Goal: Transaction & Acquisition: Book appointment/travel/reservation

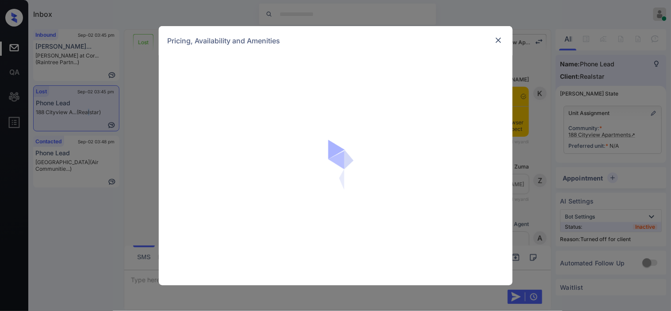
scroll to position [4180, 0]
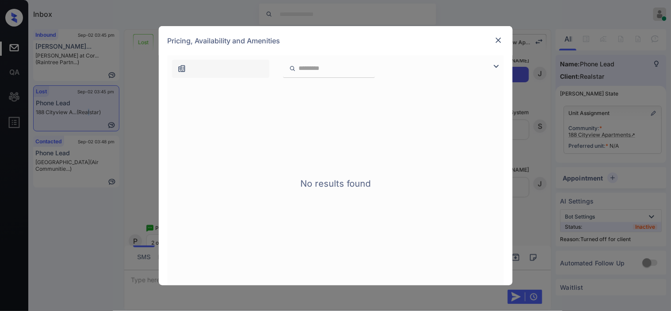
click at [496, 63] on img at bounding box center [496, 66] width 11 height 11
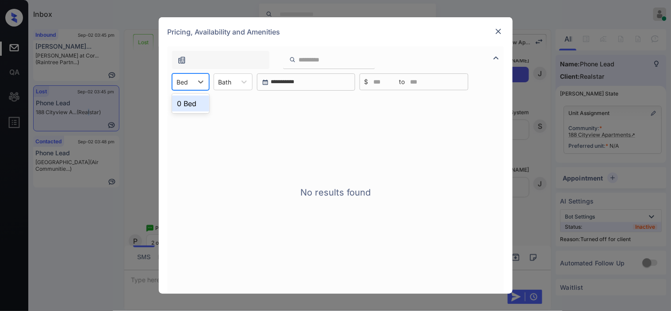
click at [185, 86] on div "Bed" at bounding box center [182, 82] width 20 height 13
drag, startPoint x: 183, startPoint y: 101, endPoint x: 242, endPoint y: 99, distance: 58.4
click at [184, 102] on div "0 Bed" at bounding box center [190, 103] width 37 height 16
click at [502, 29] on img at bounding box center [498, 31] width 9 height 9
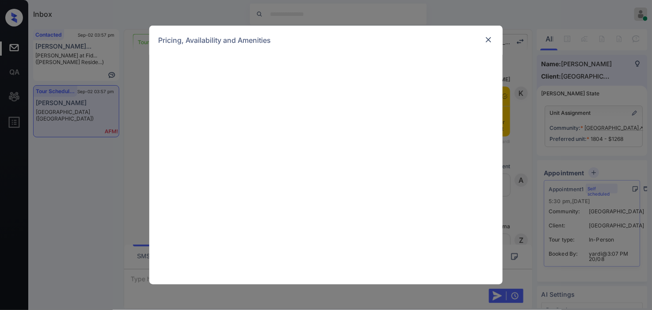
scroll to position [1980, 0]
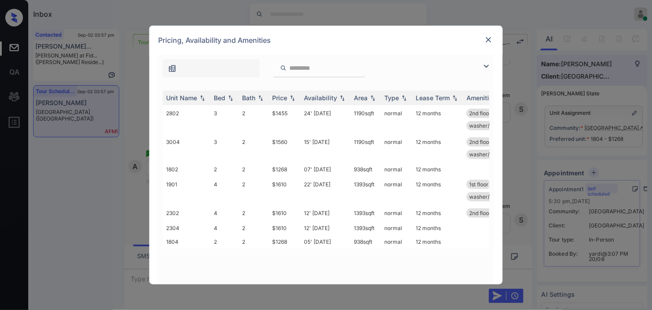
click at [485, 64] on img at bounding box center [486, 66] width 11 height 11
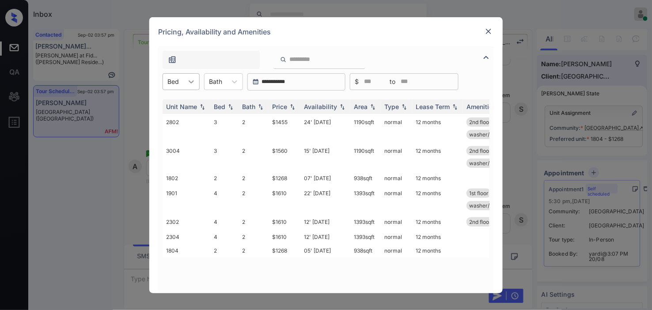
click at [189, 80] on icon at bounding box center [191, 81] width 5 height 3
click at [179, 118] on div "3" at bounding box center [181, 119] width 37 height 16
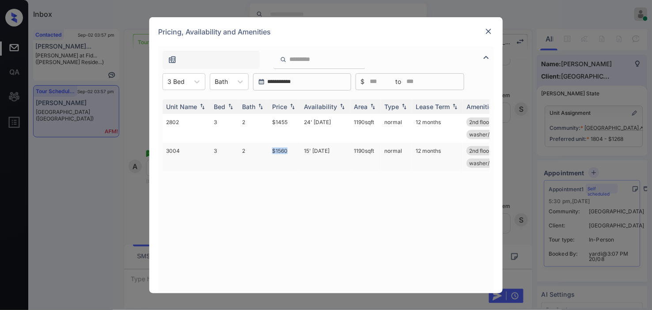
drag, startPoint x: 271, startPoint y: 152, endPoint x: 294, endPoint y: 152, distance: 23.0
click at [294, 152] on td "$1560" at bounding box center [285, 157] width 32 height 29
copy td "$1560"
click at [281, 146] on td "$1560" at bounding box center [285, 157] width 32 height 29
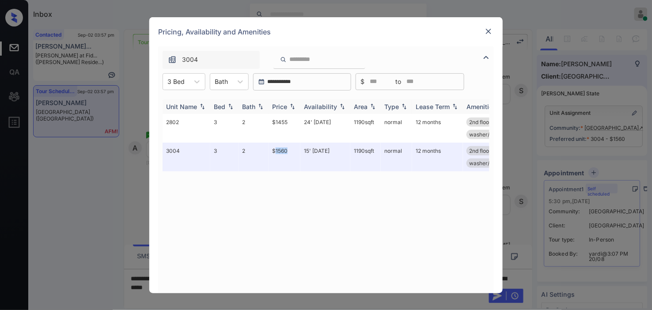
scroll to position [2038, 0]
click at [493, 32] on img at bounding box center [488, 31] width 9 height 9
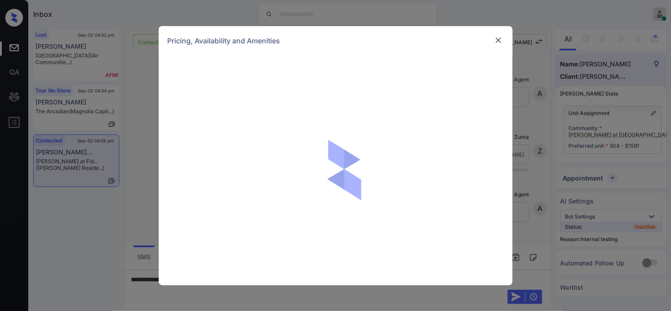
scroll to position [3305, 0]
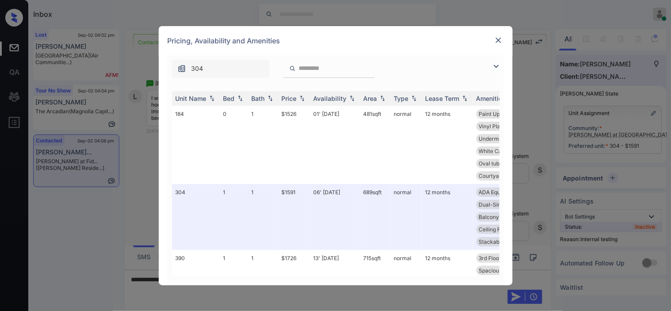
click at [496, 66] on img at bounding box center [496, 66] width 11 height 11
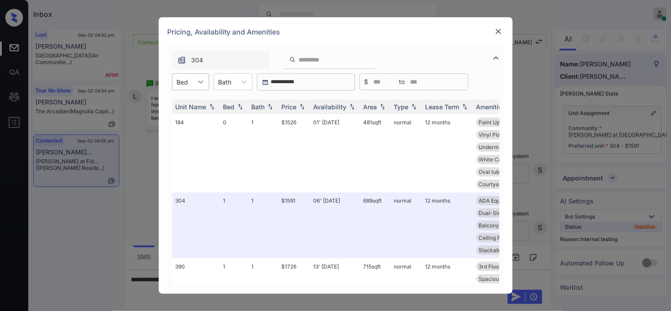
click at [196, 80] on icon at bounding box center [200, 81] width 9 height 9
click at [190, 120] on div "1" at bounding box center [190, 119] width 37 height 16
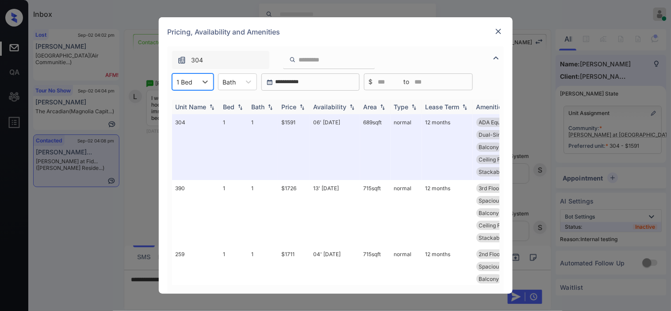
click at [305, 108] on img at bounding box center [301, 107] width 9 height 6
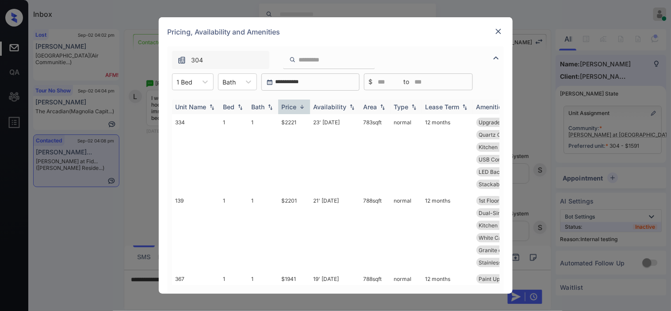
click at [305, 108] on img at bounding box center [301, 106] width 9 height 7
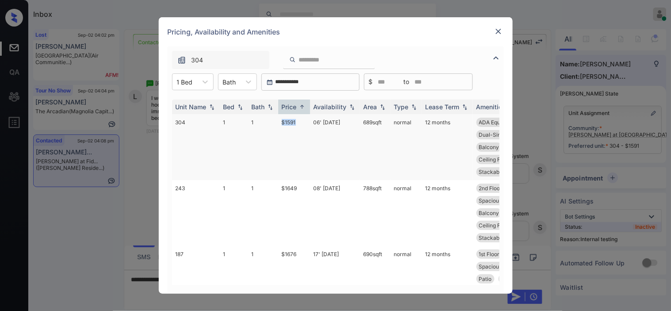
click at [300, 124] on tr "304 1 1 $1591 06' Sep 25 689 sqft normal 12 months ADA Equipped 3rd Floor Vinyl…" at bounding box center [403, 147] width 462 height 66
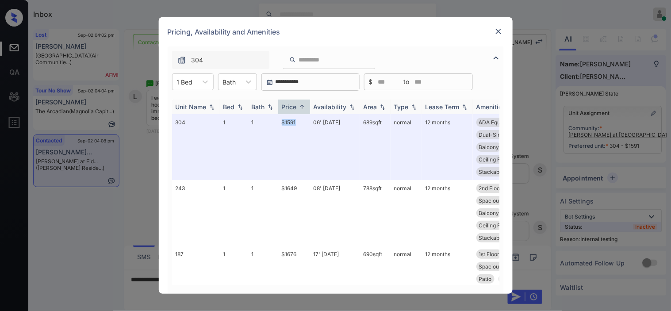
copy tr "$1591"
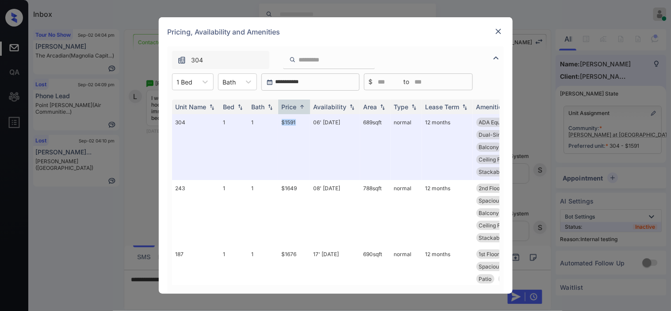
click at [497, 29] on img at bounding box center [498, 31] width 9 height 9
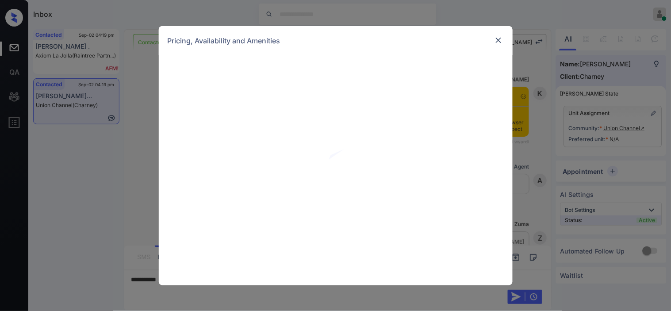
scroll to position [2419, 0]
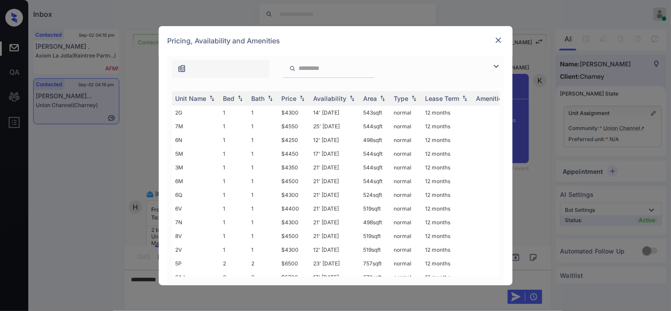
click at [496, 65] on img at bounding box center [496, 66] width 11 height 11
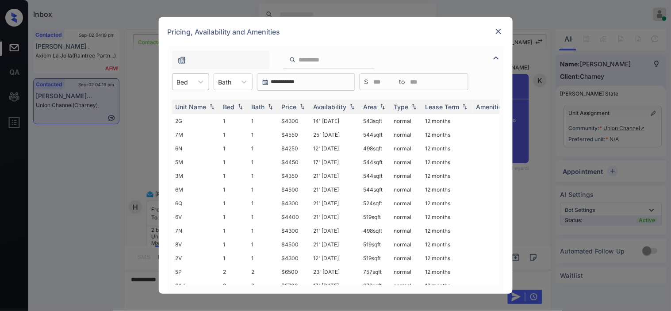
click at [191, 85] on div "Bed" at bounding box center [182, 82] width 20 height 13
click at [184, 120] on div "2" at bounding box center [190, 119] width 37 height 16
click at [306, 109] on img at bounding box center [301, 107] width 9 height 6
click at [305, 109] on img at bounding box center [301, 107] width 9 height 6
drag, startPoint x: 276, startPoint y: 120, endPoint x: 301, endPoint y: 124, distance: 24.6
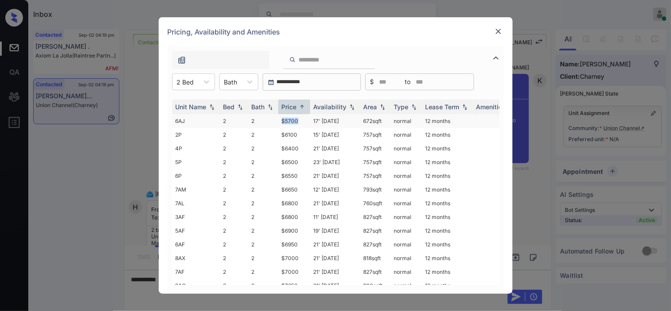
click at [301, 124] on tr "6AJ 2 2 $5700 17' Jun 25 672 sqft normal 12 months" at bounding box center [403, 121] width 462 height 14
copy tr "$5700"
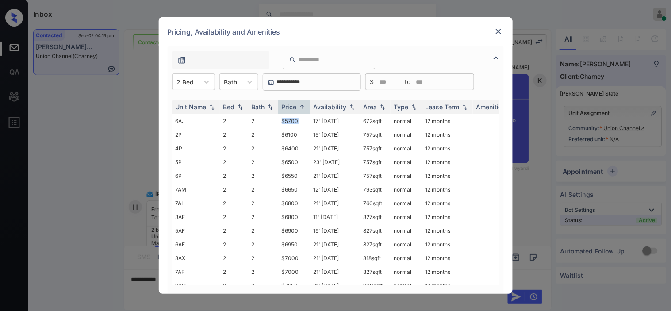
click at [500, 30] on img at bounding box center [498, 31] width 9 height 9
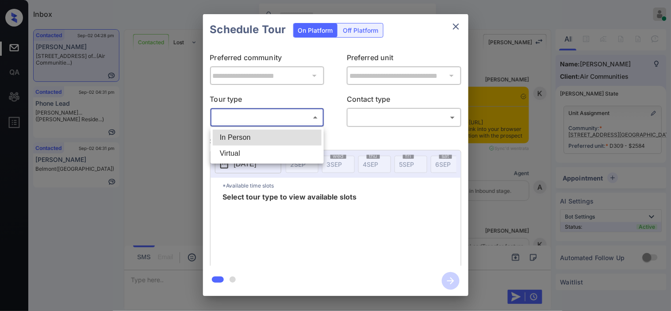
scroll to position [938, 0]
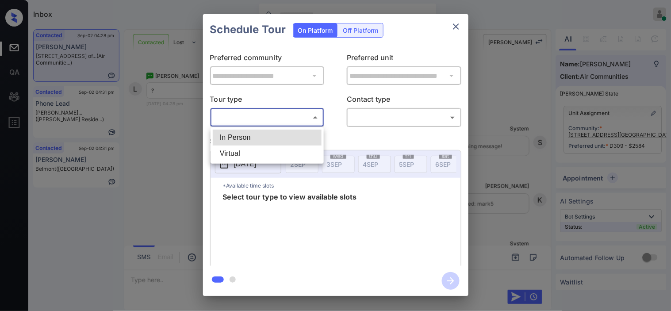
click at [280, 136] on li "In Person" at bounding box center [267, 138] width 109 height 16
type input "********"
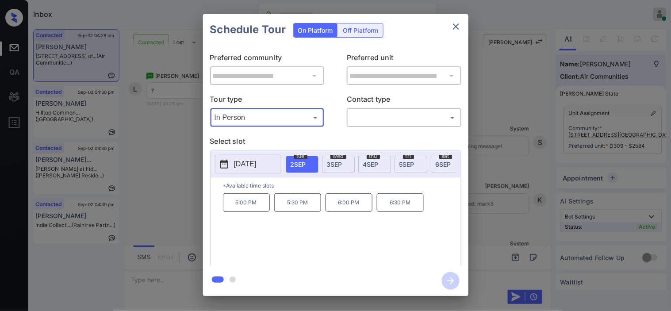
click at [177, 186] on div "**********" at bounding box center [335, 155] width 671 height 310
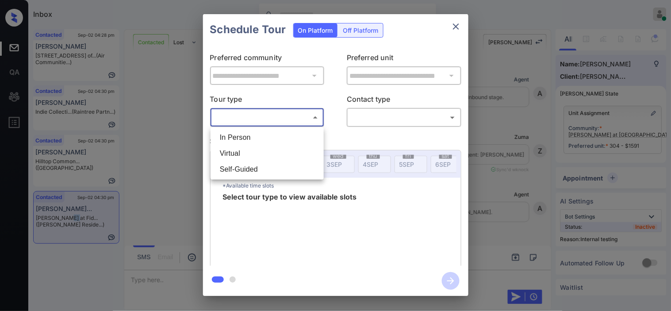
click at [249, 136] on li "In Person" at bounding box center [267, 138] width 109 height 16
type input "********"
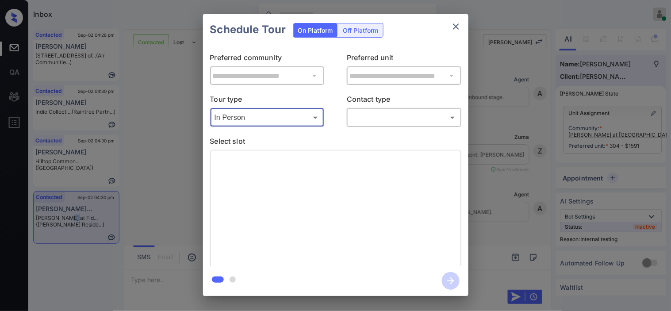
scroll to position [4456, 0]
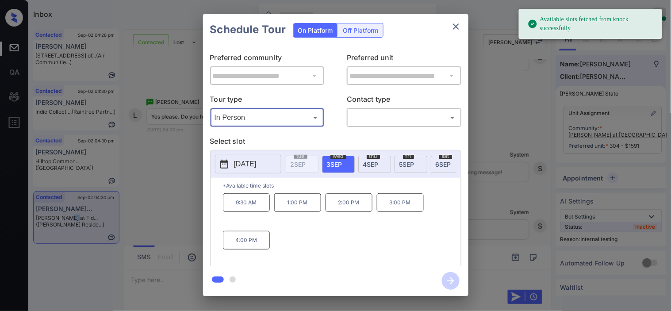
click at [232, 164] on button "[DATE]" at bounding box center [248, 164] width 66 height 19
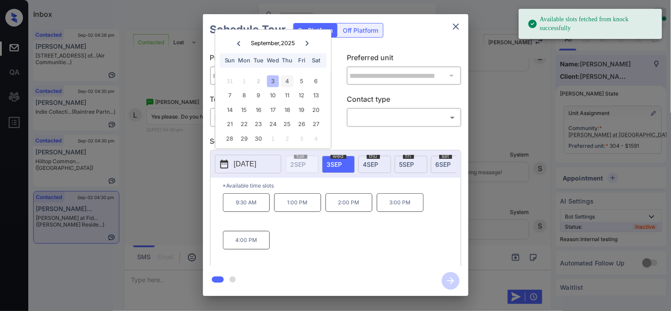
click at [290, 82] on div "4" at bounding box center [287, 81] width 12 height 12
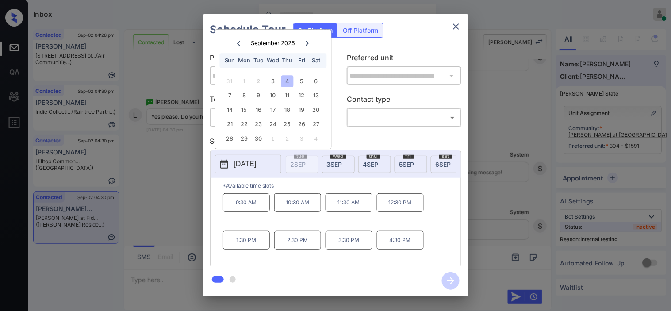
click at [182, 197] on div "**********" at bounding box center [335, 155] width 671 height 310
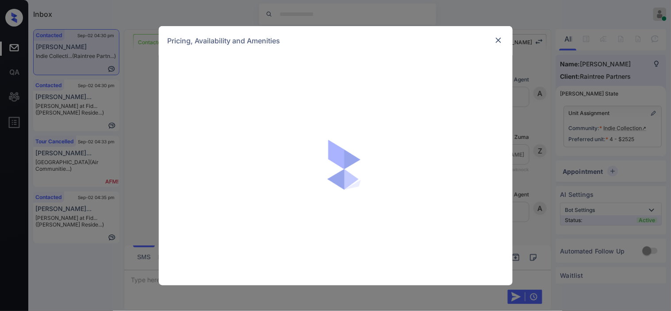
scroll to position [248, 0]
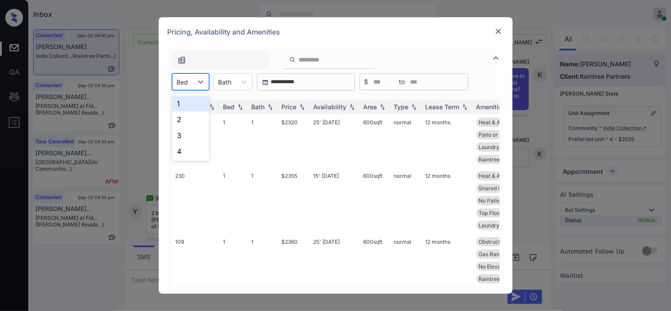
click at [184, 84] on div at bounding box center [182, 81] width 11 height 9
click at [182, 116] on div "2" at bounding box center [190, 119] width 37 height 16
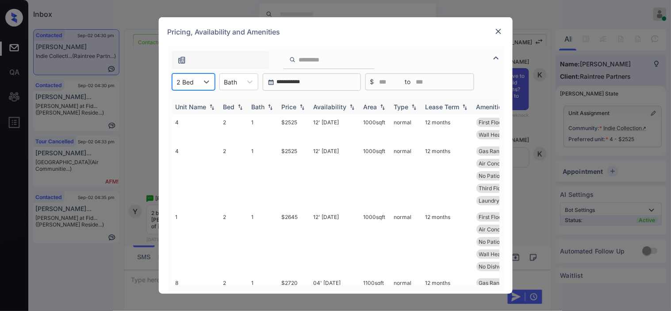
click at [297, 107] on div "Price" at bounding box center [289, 107] width 15 height 8
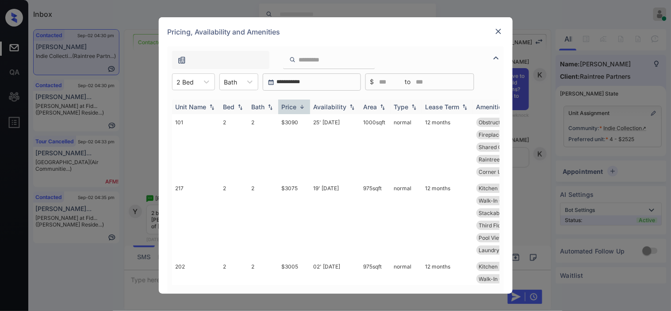
click at [297, 107] on div "Price" at bounding box center [289, 107] width 15 height 8
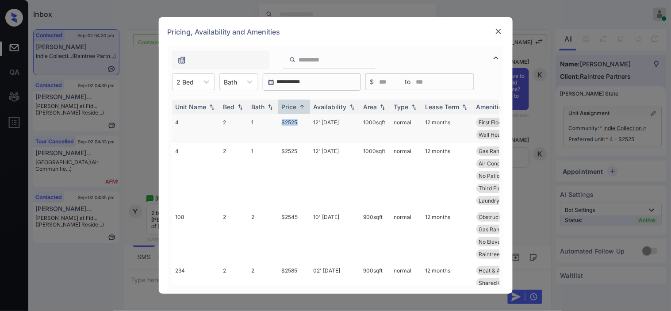
drag, startPoint x: 288, startPoint y: 122, endPoint x: 301, endPoint y: 125, distance: 13.2
click at [301, 125] on tr "4 2 1 $2525 12' Aug 25 1000 sqft normal 12 months First Floor Gas Range Air Con…" at bounding box center [403, 128] width 462 height 29
copy tr "$2525"
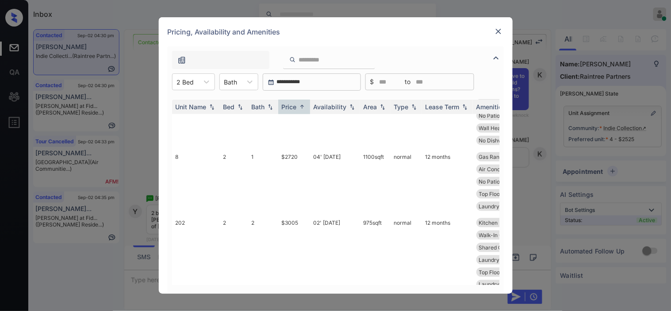
click at [499, 34] on img at bounding box center [498, 31] width 9 height 9
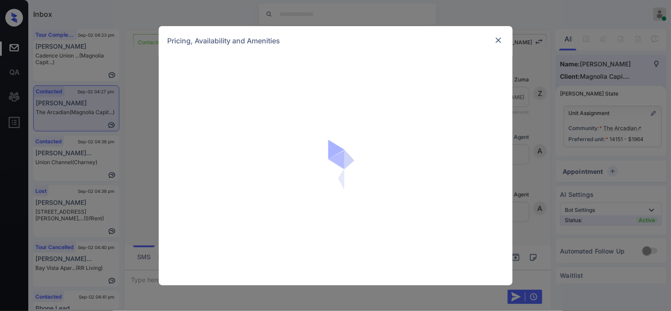
scroll to position [3291, 0]
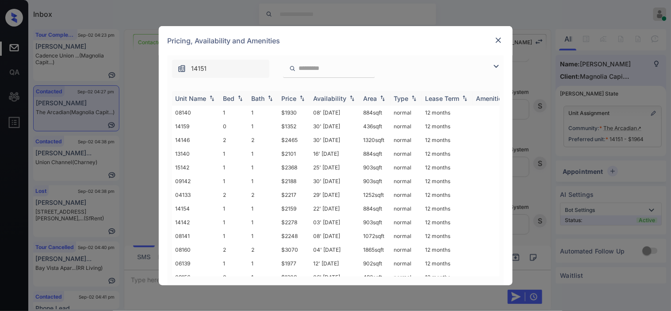
click at [496, 65] on img at bounding box center [496, 66] width 11 height 11
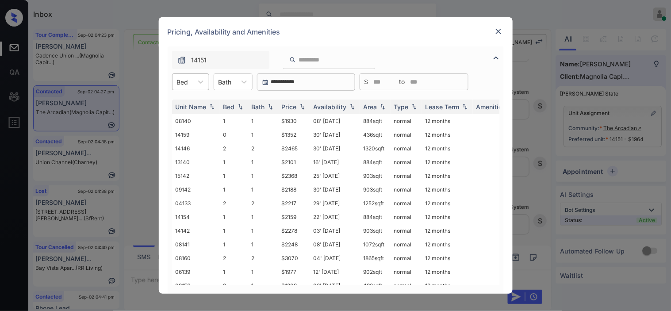
click at [187, 78] on div at bounding box center [182, 81] width 11 height 9
click at [183, 98] on div "0" at bounding box center [190, 103] width 37 height 16
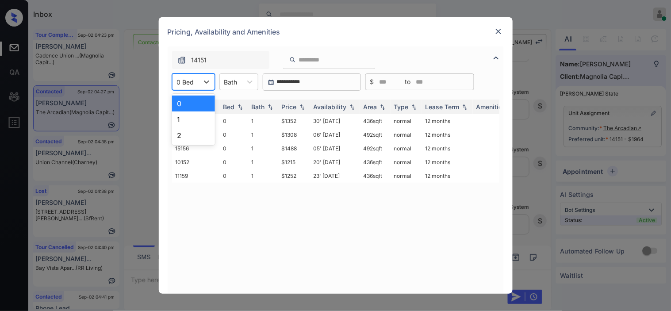
click at [189, 89] on div "0 Bed" at bounding box center [193, 81] width 43 height 17
drag, startPoint x: 187, startPoint y: 118, endPoint x: 187, endPoint y: 123, distance: 5.3
click at [187, 118] on div "1" at bounding box center [193, 119] width 43 height 16
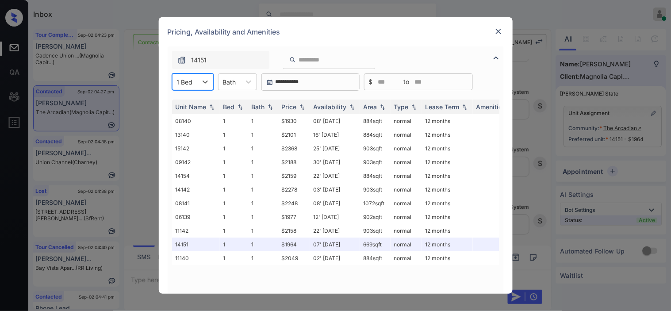
click at [497, 28] on img at bounding box center [498, 31] width 9 height 9
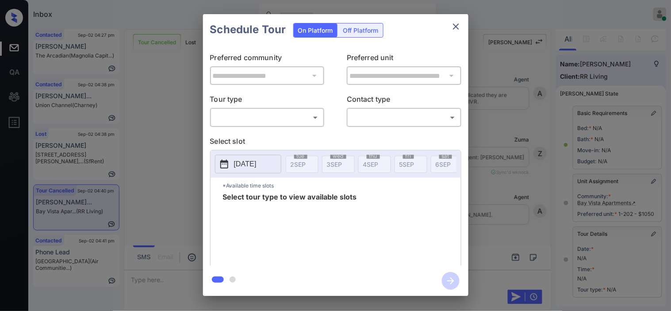
click at [284, 122] on body "Inbox [PERSON_NAME] Online Set yourself offline Set yourself on break Profile S…" at bounding box center [335, 155] width 671 height 311
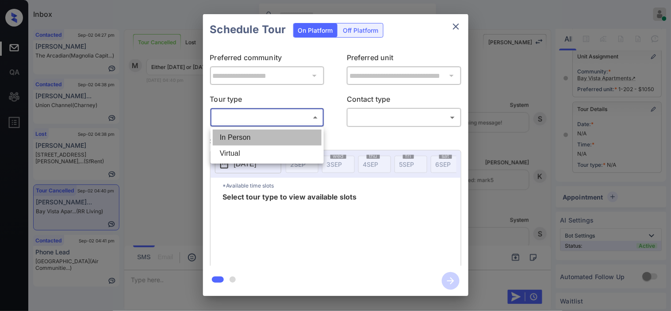
click at [284, 135] on li "In Person" at bounding box center [267, 138] width 109 height 16
type input "********"
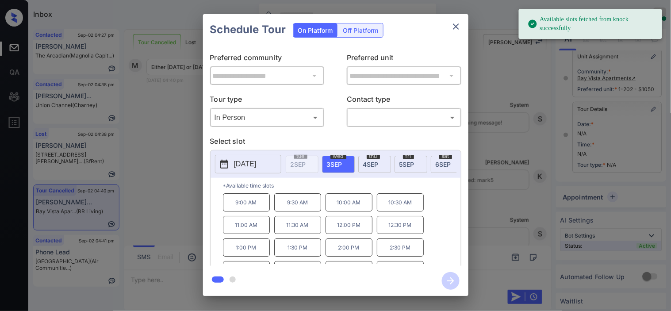
drag, startPoint x: 230, startPoint y: 163, endPoint x: 233, endPoint y: 149, distance: 14.4
click at [233, 153] on div "2025-09-03 tue 2 SEP wed 3 SEP thu 4 SEP fri 5 SEP sat 6 SEP sun 7 SEP mon 8 SE…" at bounding box center [335, 163] width 250 height 27
click at [248, 148] on p "Select slot" at bounding box center [335, 143] width 251 height 14
click at [245, 162] on p "[DATE]" at bounding box center [245, 164] width 23 height 11
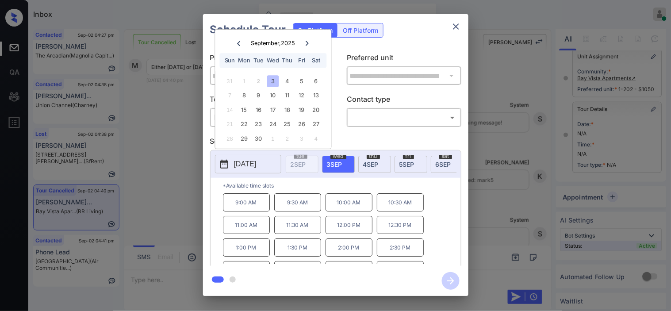
click at [188, 170] on div "**********" at bounding box center [335, 155] width 671 height 310
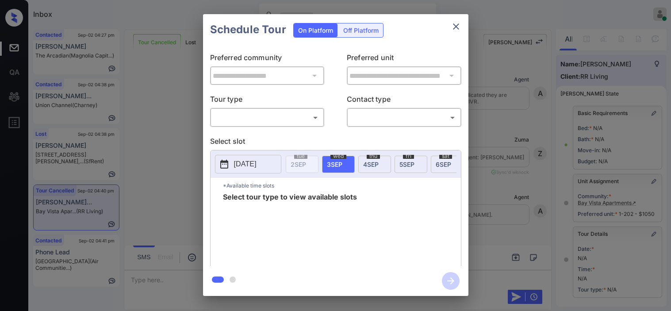
click at [267, 120] on body "Inbox [PERSON_NAME] Online Set yourself offline Set yourself on break Profile S…" at bounding box center [335, 155] width 671 height 311
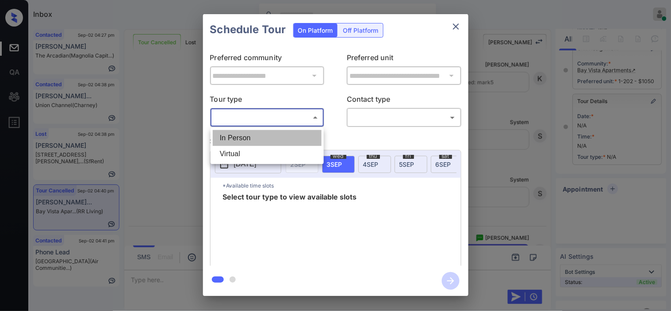
click at [260, 136] on li "In Person" at bounding box center [267, 138] width 109 height 16
type input "********"
click at [377, 117] on div at bounding box center [335, 155] width 671 height 311
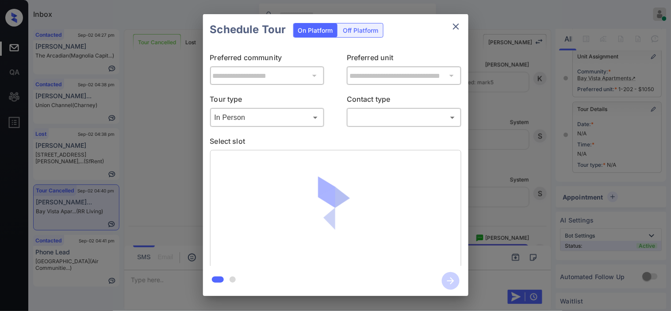
click at [373, 120] on body "Inbox [PERSON_NAME] Online Set yourself offline Set yourself on break Profile S…" at bounding box center [335, 155] width 671 height 311
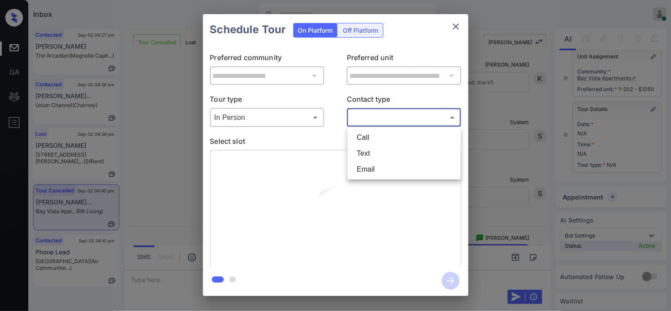
click at [374, 153] on li "Text" at bounding box center [404, 153] width 109 height 16
type input "****"
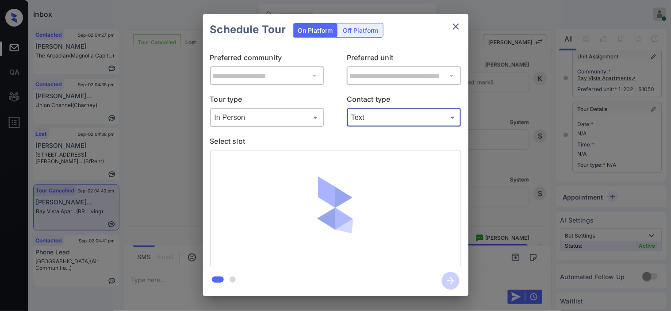
click at [489, 137] on div at bounding box center [335, 155] width 671 height 311
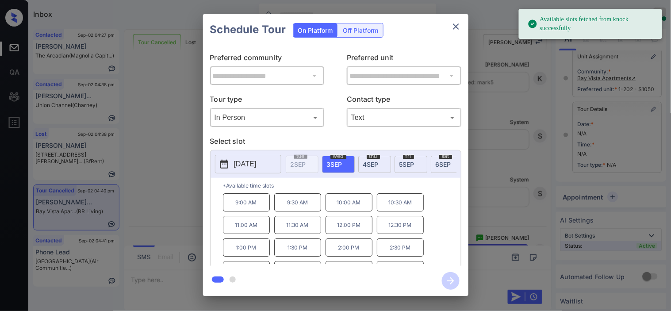
click at [545, 224] on div "**********" at bounding box center [335, 155] width 671 height 310
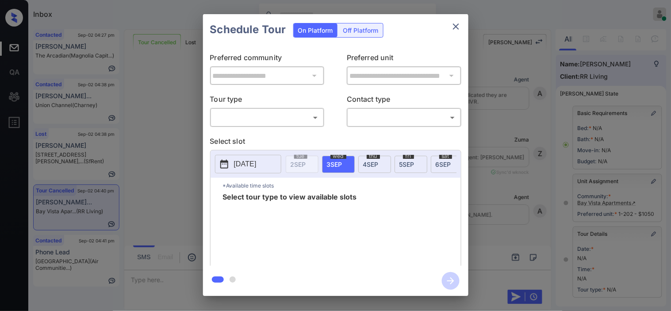
scroll to position [133, 0]
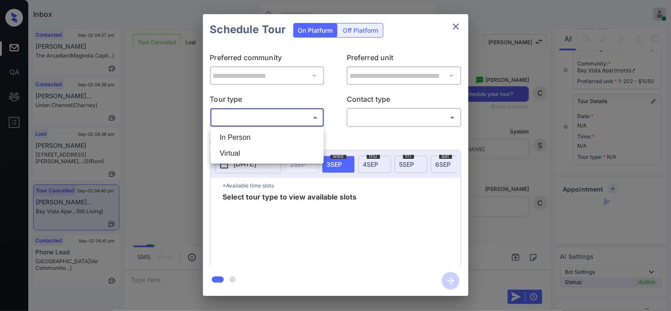
drag, startPoint x: 283, startPoint y: 115, endPoint x: 283, endPoint y: 122, distance: 7.1
click at [283, 116] on body "Inbox [PERSON_NAME] Online Set yourself offline Set yourself on break Profile S…" at bounding box center [335, 155] width 671 height 311
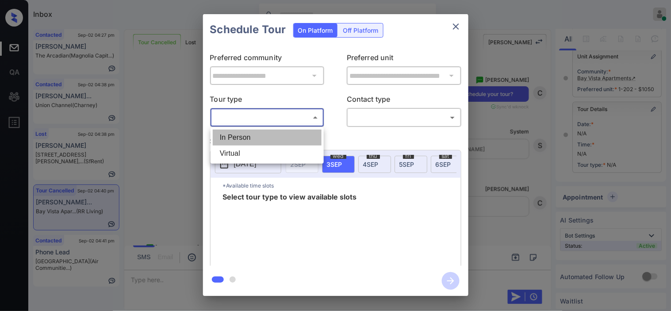
click at [282, 139] on li "In Person" at bounding box center [267, 138] width 109 height 16
type input "********"
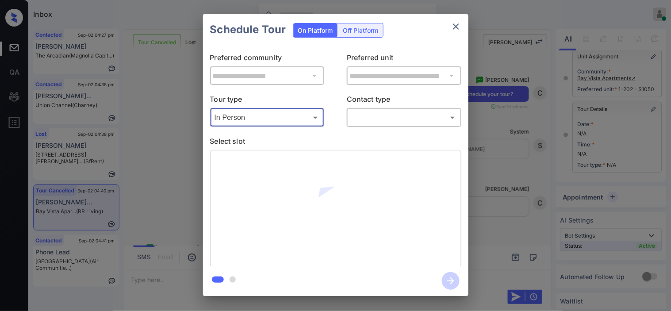
click at [359, 117] on body "Inbox [PERSON_NAME] Online Set yourself offline Set yourself on break Profile S…" at bounding box center [335, 155] width 671 height 311
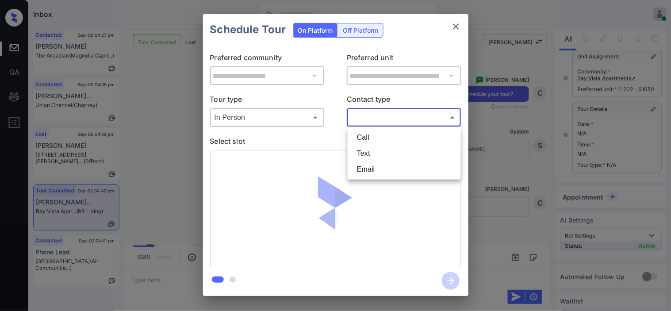
click at [364, 147] on li "Text" at bounding box center [404, 153] width 109 height 16
type input "****"
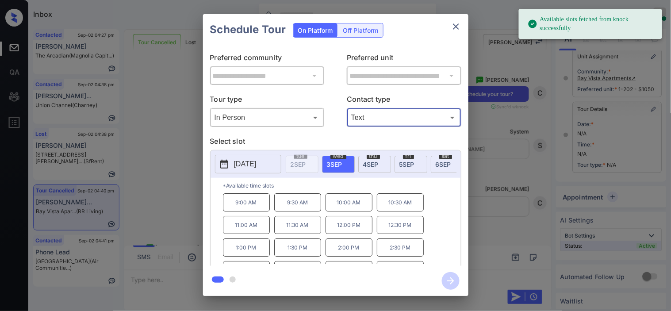
click at [236, 166] on p "[DATE]" at bounding box center [245, 164] width 23 height 11
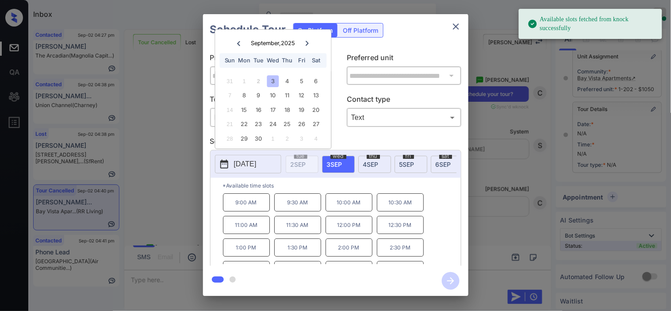
click at [355, 252] on p "2:00 PM" at bounding box center [348, 247] width 47 height 18
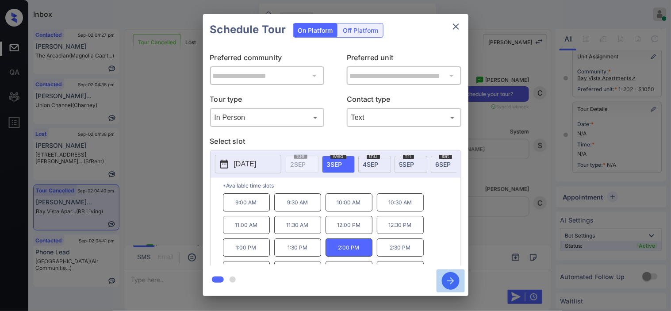
click at [446, 277] on icon "button" at bounding box center [451, 281] width 18 height 18
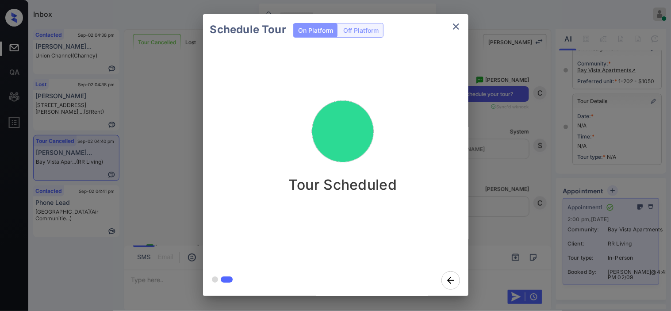
click at [516, 163] on div "Schedule Tour On Platform Off Platform Tour Scheduled" at bounding box center [335, 155] width 671 height 310
